Goal: Information Seeking & Learning: Understand process/instructions

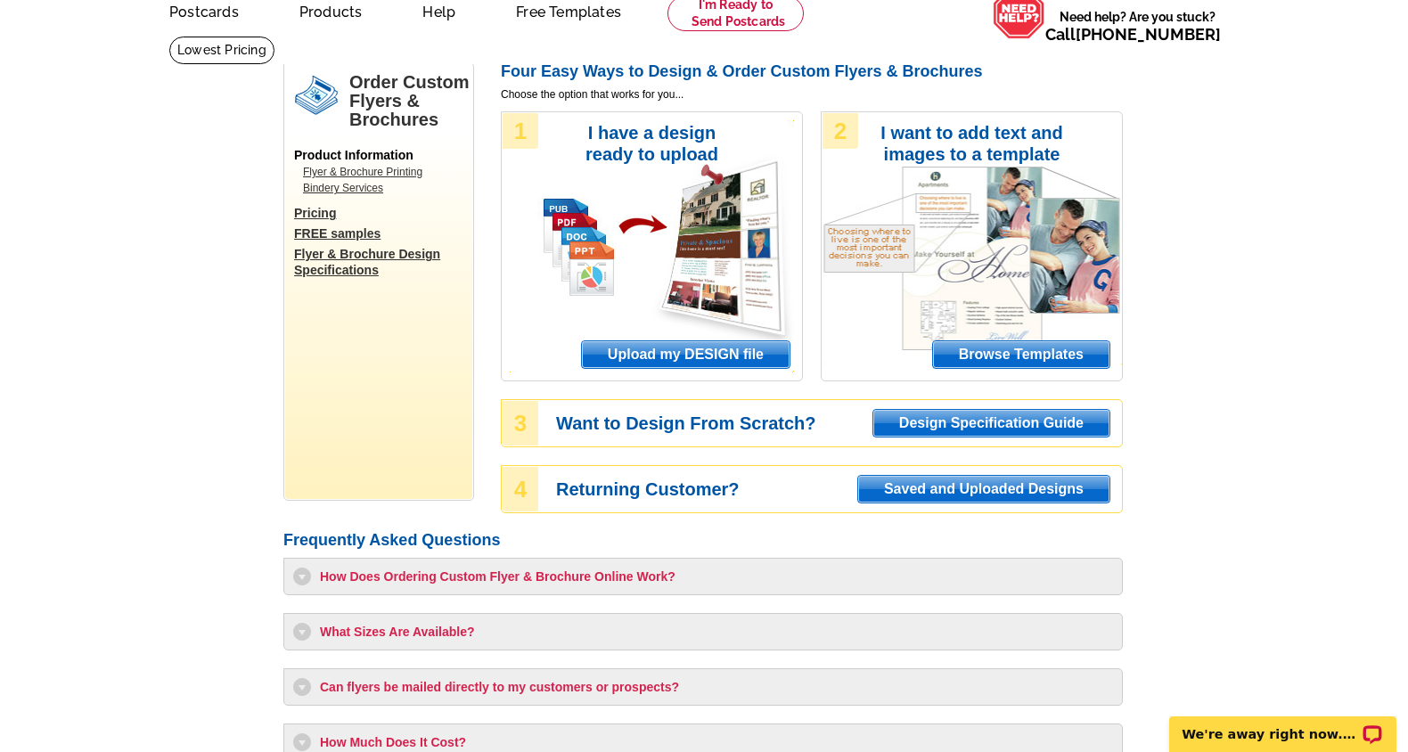
scroll to position [127, 0]
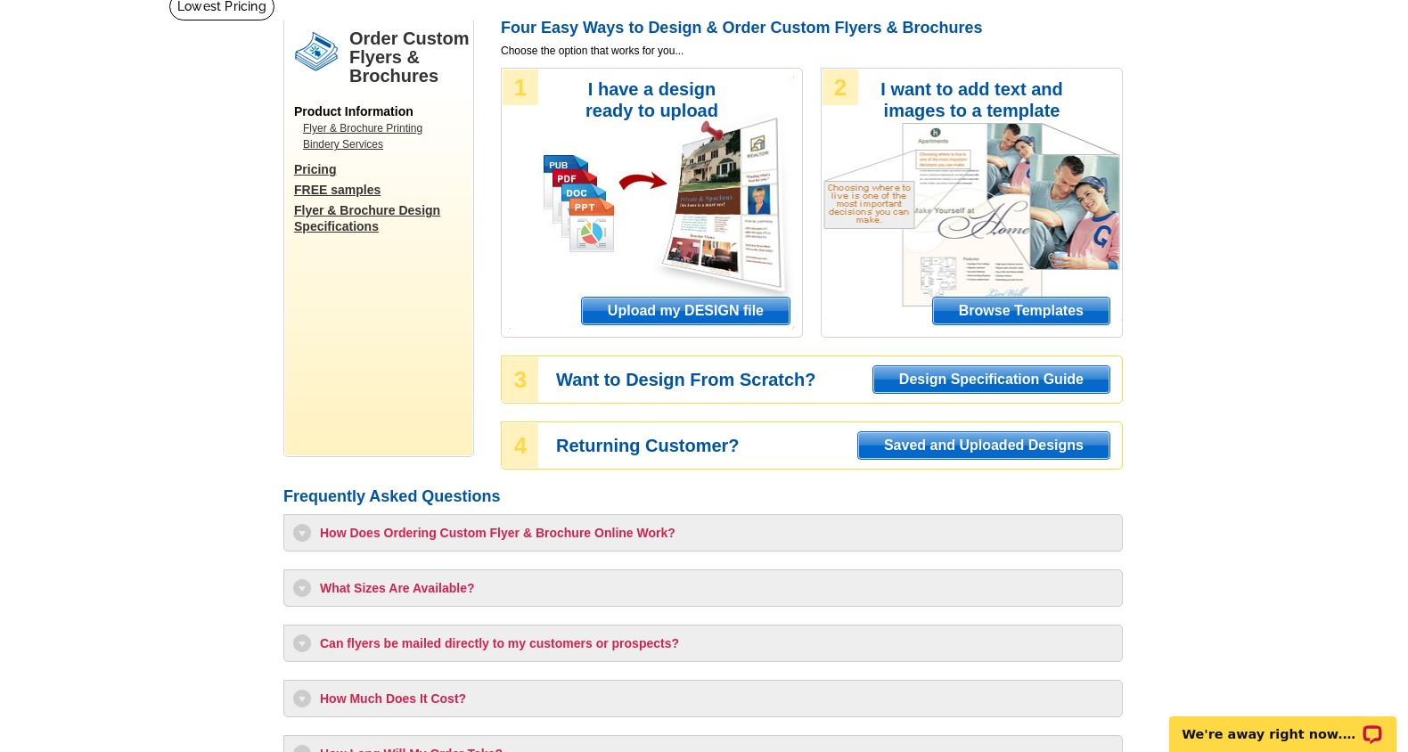
click at [966, 389] on span "Design Specification Guide" at bounding box center [991, 379] width 236 height 27
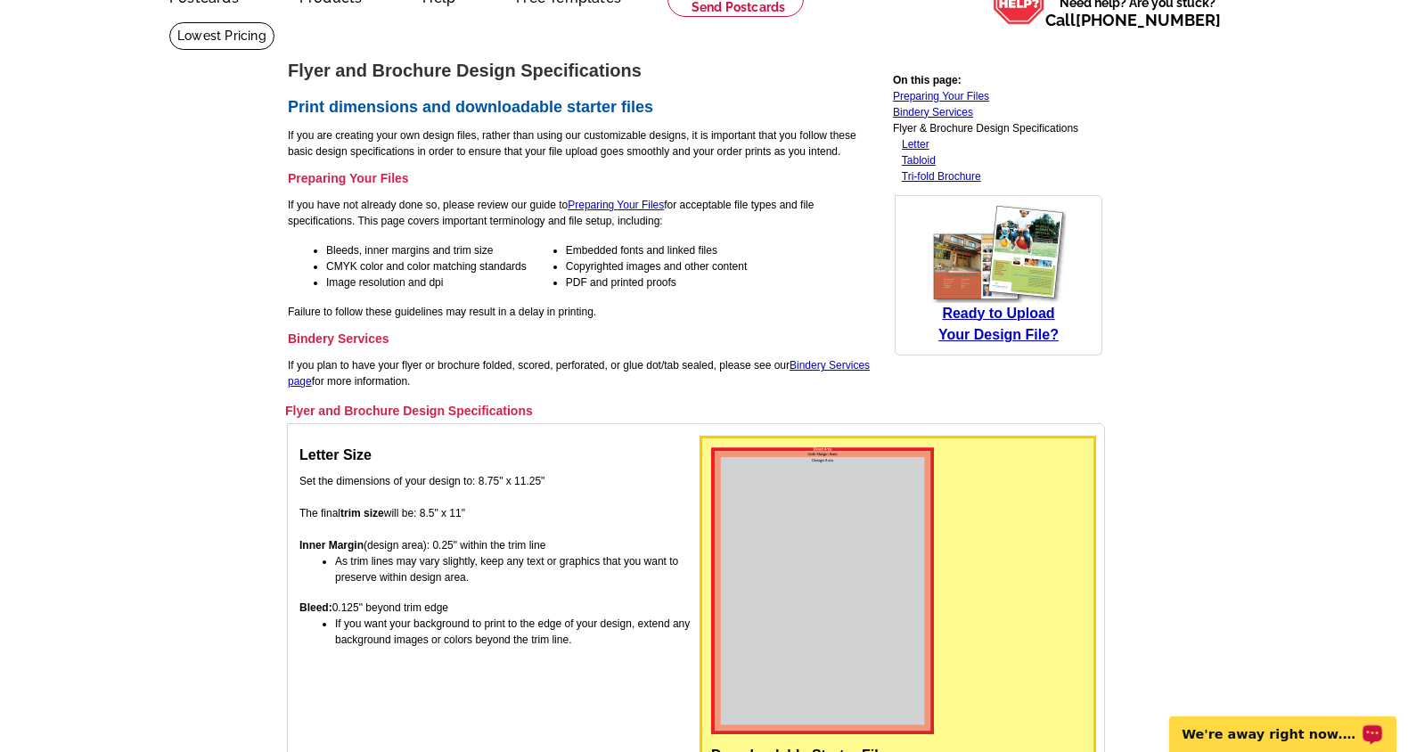
scroll to position [108, 0]
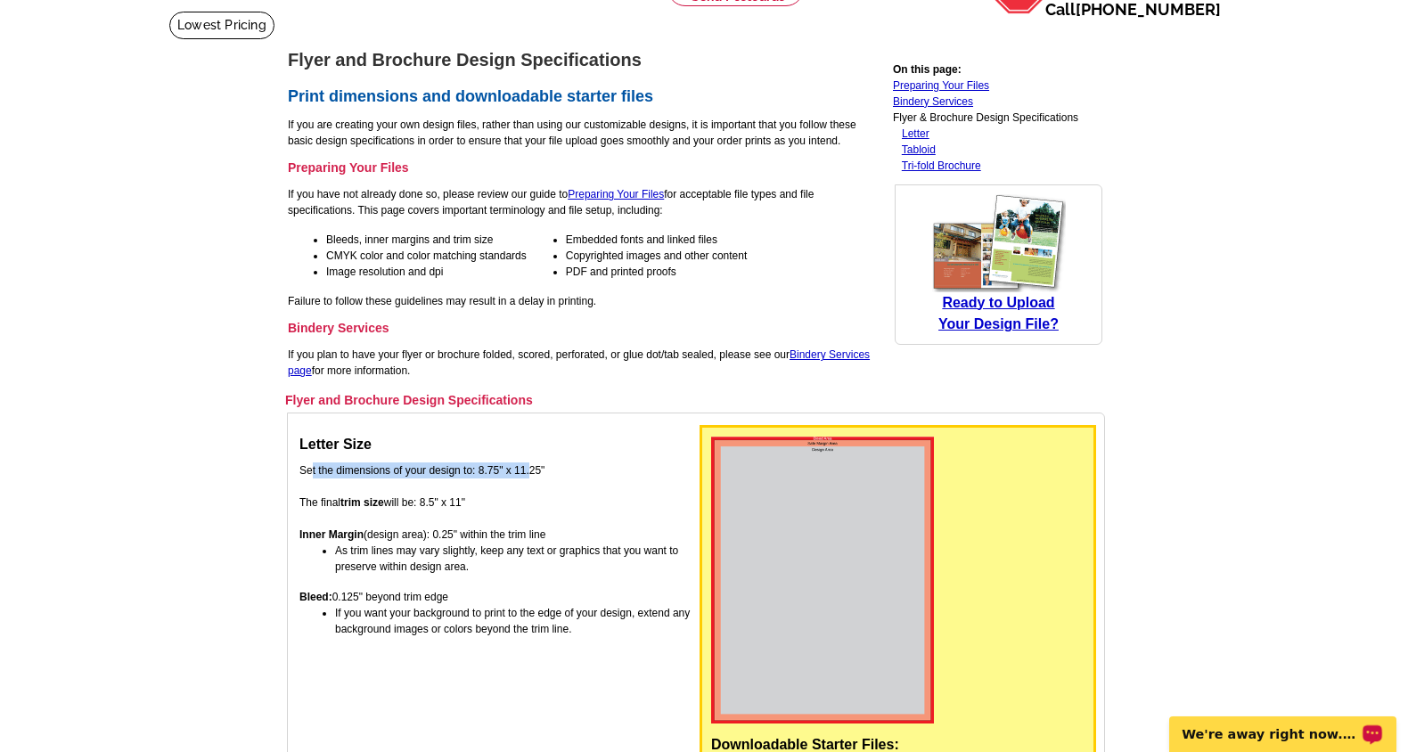
drag, startPoint x: 304, startPoint y: 470, endPoint x: 524, endPoint y: 470, distance: 220.1
click at [525, 470] on td "Letter Size Set the dimensions of your design to: 8.75" x 11.25" The final trim…" at bounding box center [498, 652] width 398 height 456
click at [524, 470] on td "Letter Size Set the dimensions of your design to: 8.75" x 11.25" The final trim…" at bounding box center [498, 652] width 398 height 456
click at [472, 508] on td "Letter Size Set the dimensions of your design to: 8.75" x 11.25" The final trim…" at bounding box center [498, 652] width 398 height 456
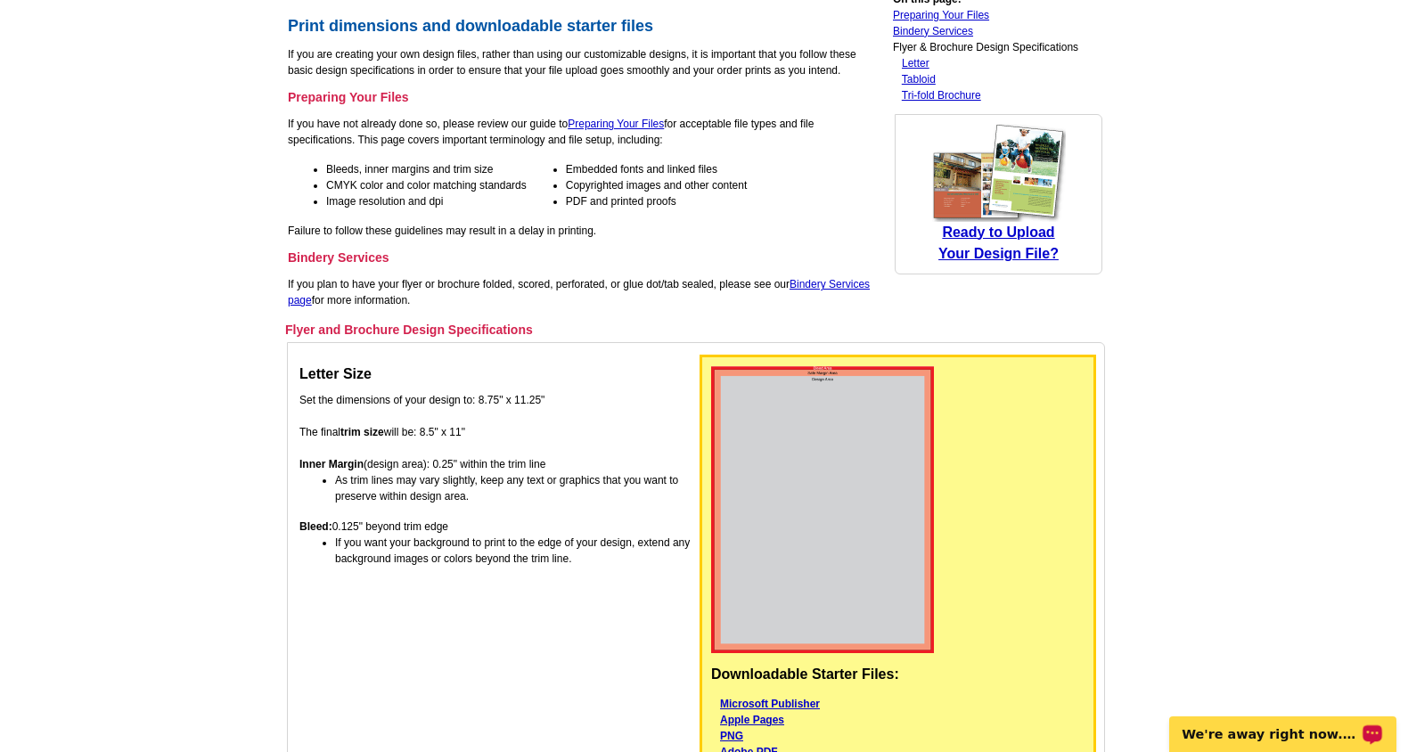
scroll to position [267, 0]
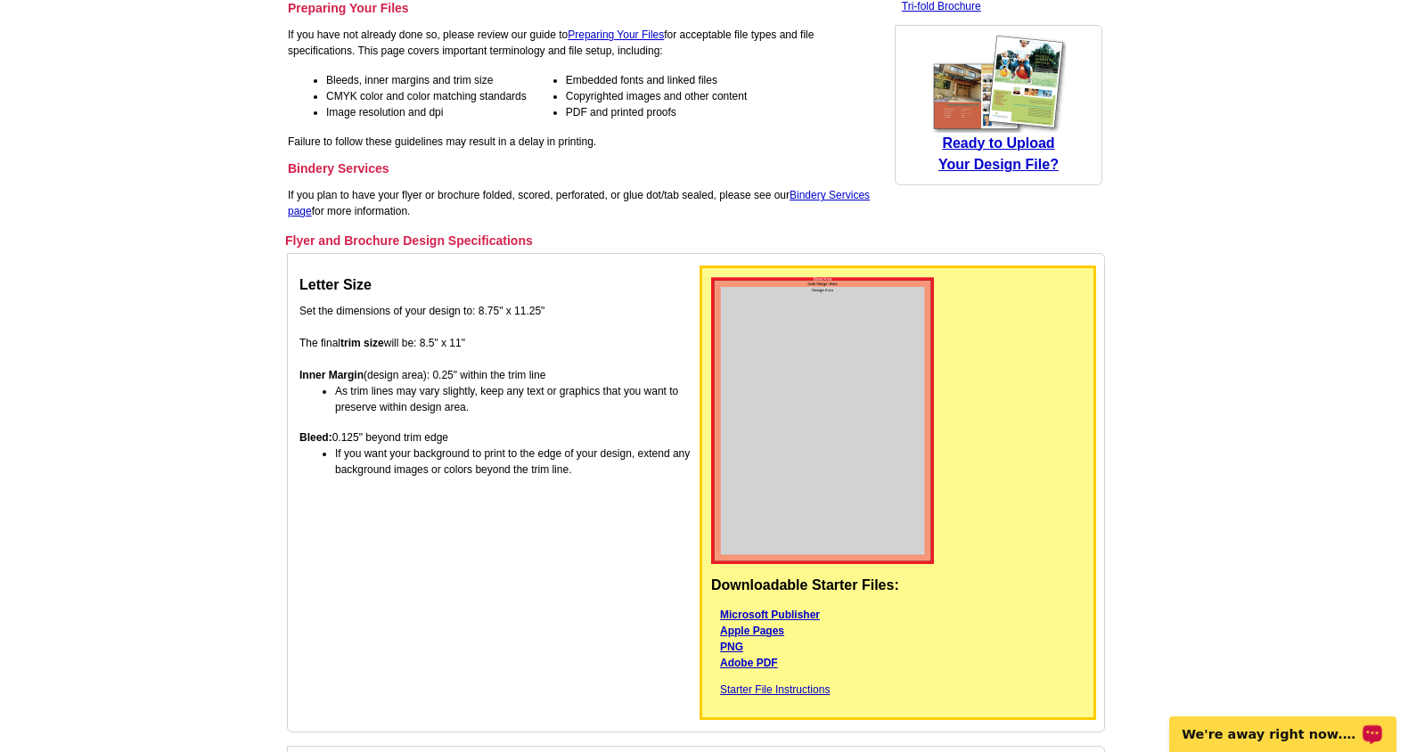
click at [527, 198] on p "If you plan to have your flyer or brochure folded, scored, perforated, or glue …" at bounding box center [585, 203] width 594 height 32
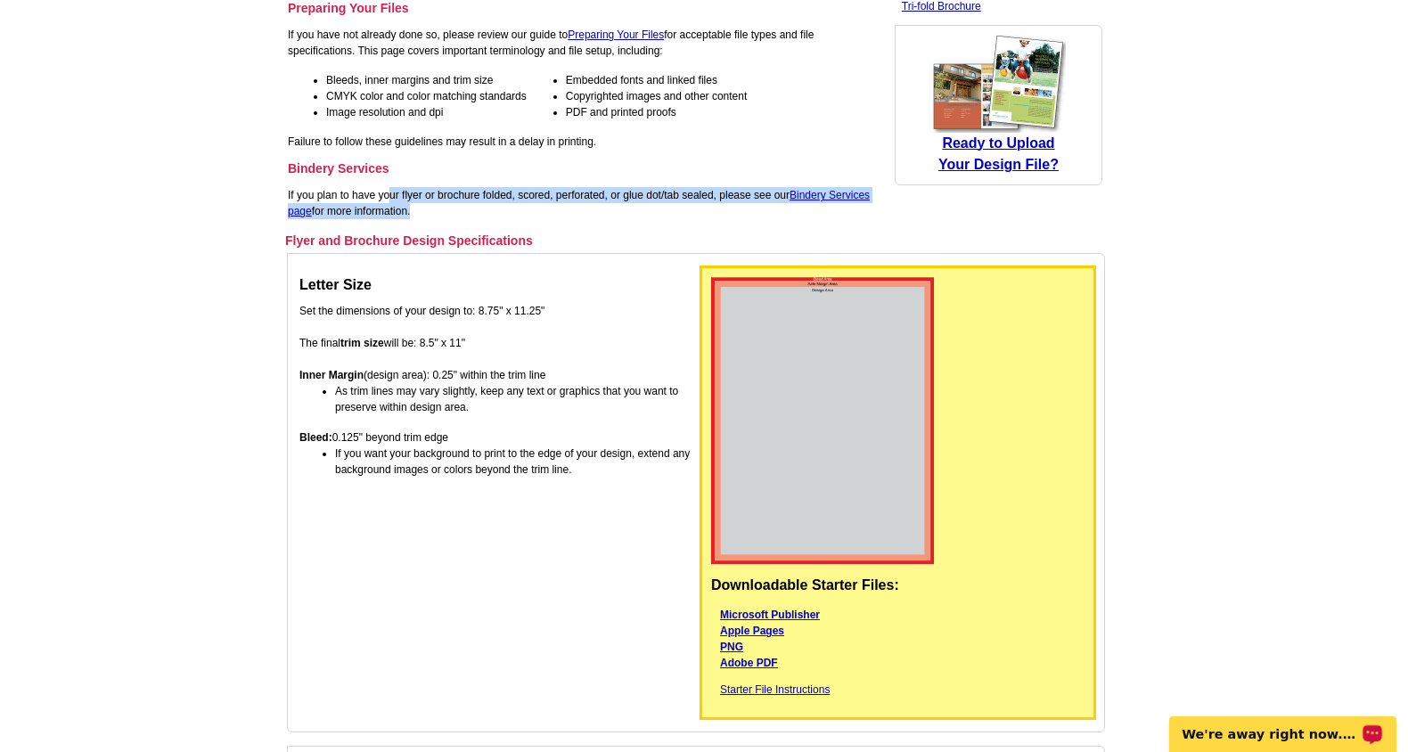
click at [527, 198] on p "If you plan to have your flyer or brochure folded, scored, perforated, or glue …" at bounding box center [585, 203] width 594 height 32
click at [532, 217] on p "If you plan to have your flyer or brochure folded, scored, perforated, or glue …" at bounding box center [585, 203] width 594 height 32
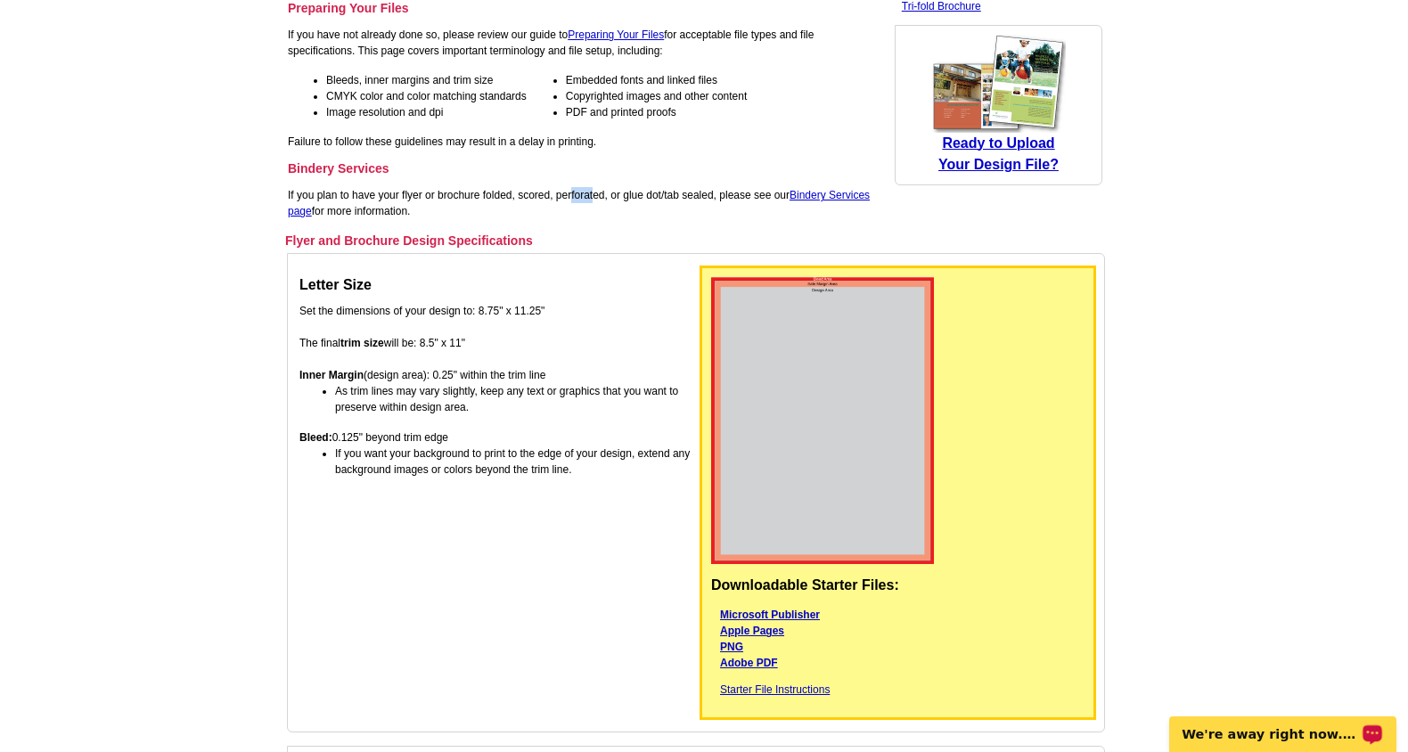
drag, startPoint x: 471, startPoint y: 193, endPoint x: 490, endPoint y: 193, distance: 19.6
click at [490, 193] on p "If you plan to have your flyer or brochure folded, scored, perforated, or glue …" at bounding box center [585, 203] width 594 height 32
click at [492, 216] on p "If you plan to have your flyer or brochure folded, scored, perforated, or glue …" at bounding box center [585, 203] width 594 height 32
